Goal: Transaction & Acquisition: Purchase product/service

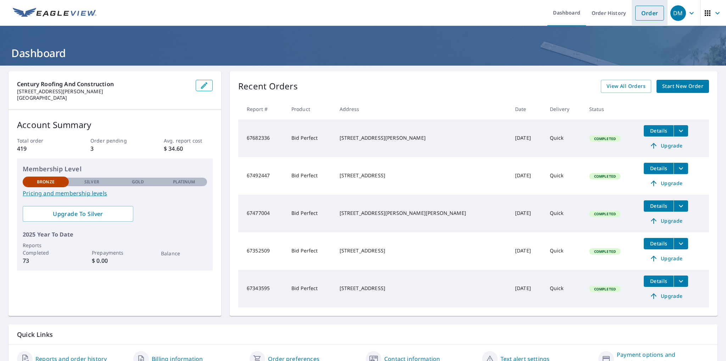
click at [643, 13] on link "Order" at bounding box center [649, 13] width 29 height 15
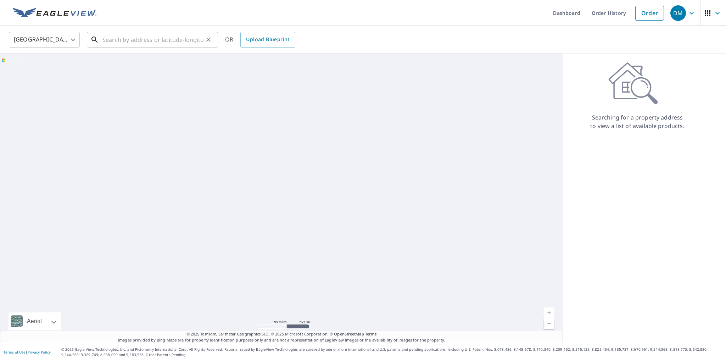
click at [139, 35] on input "text" at bounding box center [152, 40] width 101 height 20
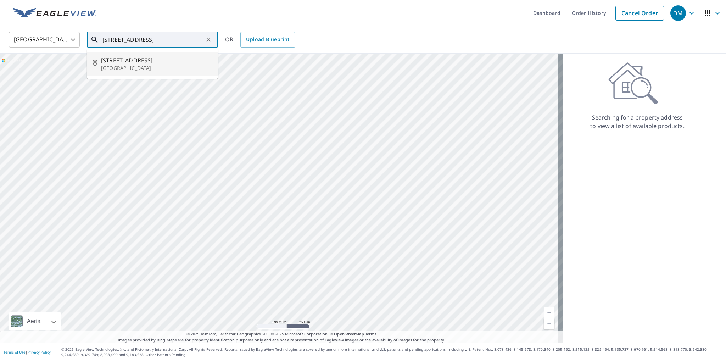
click at [134, 67] on p "[GEOGRAPHIC_DATA]" at bounding box center [156, 68] width 111 height 7
type input "[STREET_ADDRESS]"
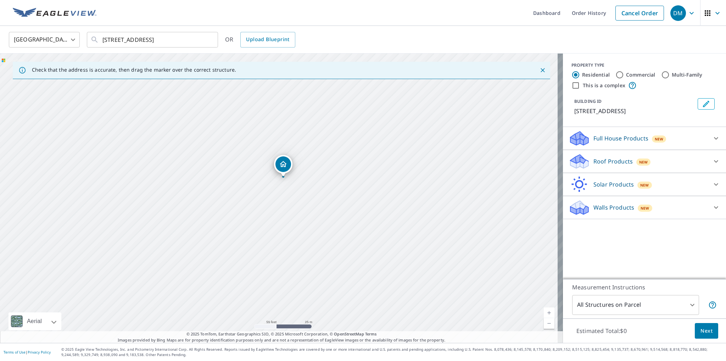
click at [296, 207] on div "[STREET_ADDRESS]" at bounding box center [281, 198] width 563 height 289
click at [593, 158] on p "Roof Products" at bounding box center [612, 161] width 39 height 9
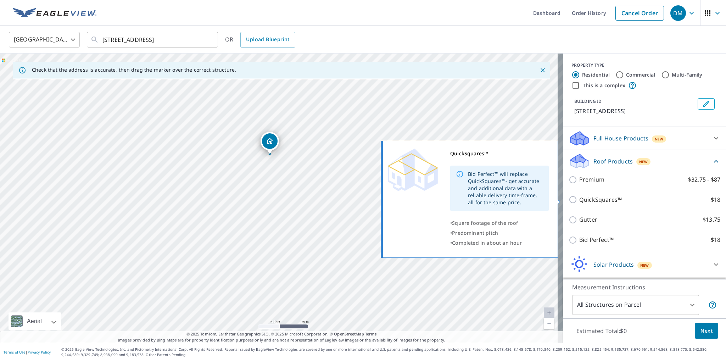
click at [588, 200] on p "QuickSquares™" at bounding box center [600, 199] width 43 height 9
click at [579, 200] on input "QuickSquares™ $18" at bounding box center [574, 199] width 11 height 9
checkbox input "true"
type input "1"
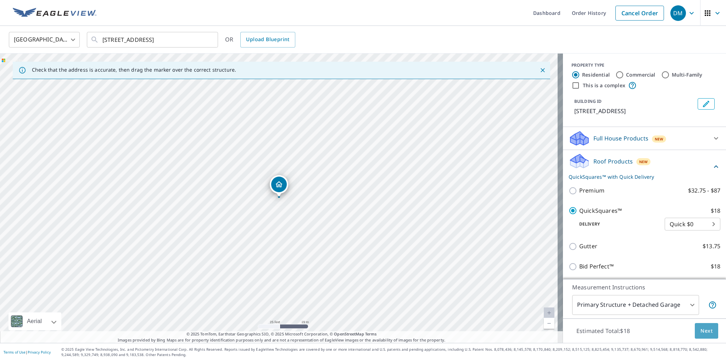
click at [700, 332] on span "Next" at bounding box center [706, 330] width 12 height 9
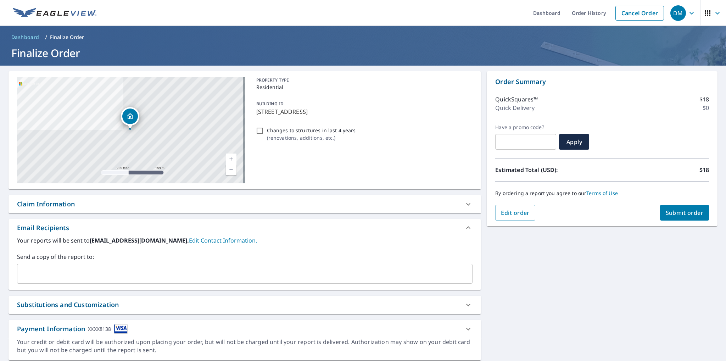
click at [123, 271] on input "text" at bounding box center [239, 273] width 438 height 13
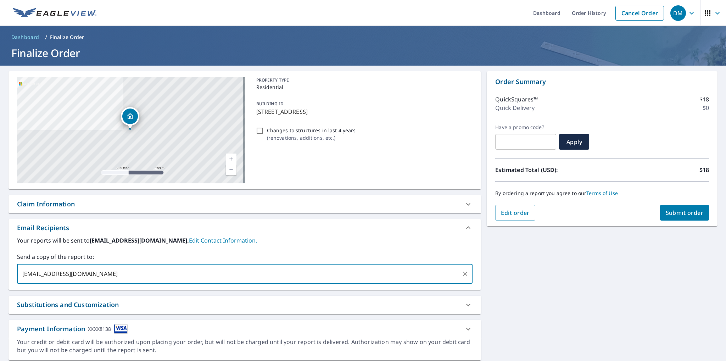
type input "[EMAIL_ADDRESS][DOMAIN_NAME]"
click at [683, 212] on span "Submit order" at bounding box center [685, 213] width 38 height 8
